Goal: Find specific page/section

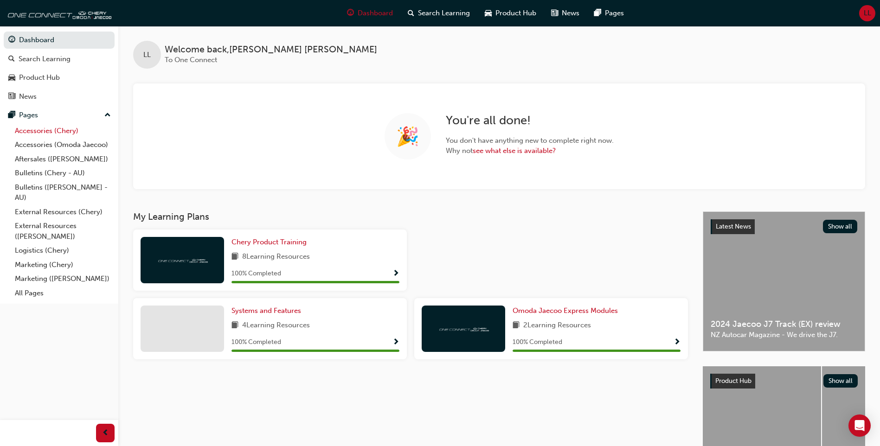
click at [65, 133] on link "Accessories (Chery)" at bounding box center [62, 131] width 103 height 14
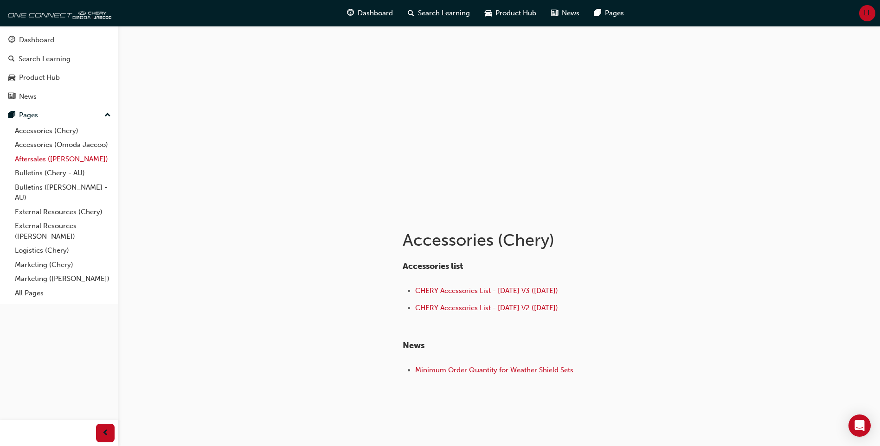
click at [67, 158] on link "Aftersales ([PERSON_NAME])" at bounding box center [62, 159] width 103 height 14
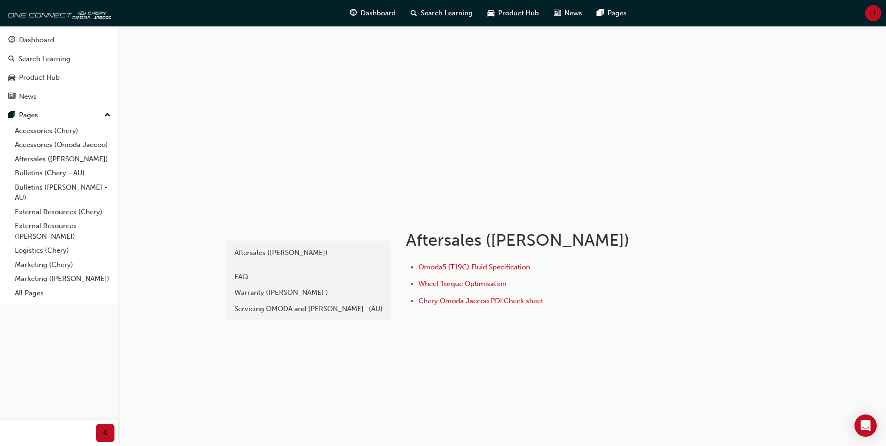
click at [291, 309] on div "Servicing OMODA and [PERSON_NAME]- (AU)" at bounding box center [309, 309] width 148 height 11
